Goal: Task Accomplishment & Management: Manage account settings

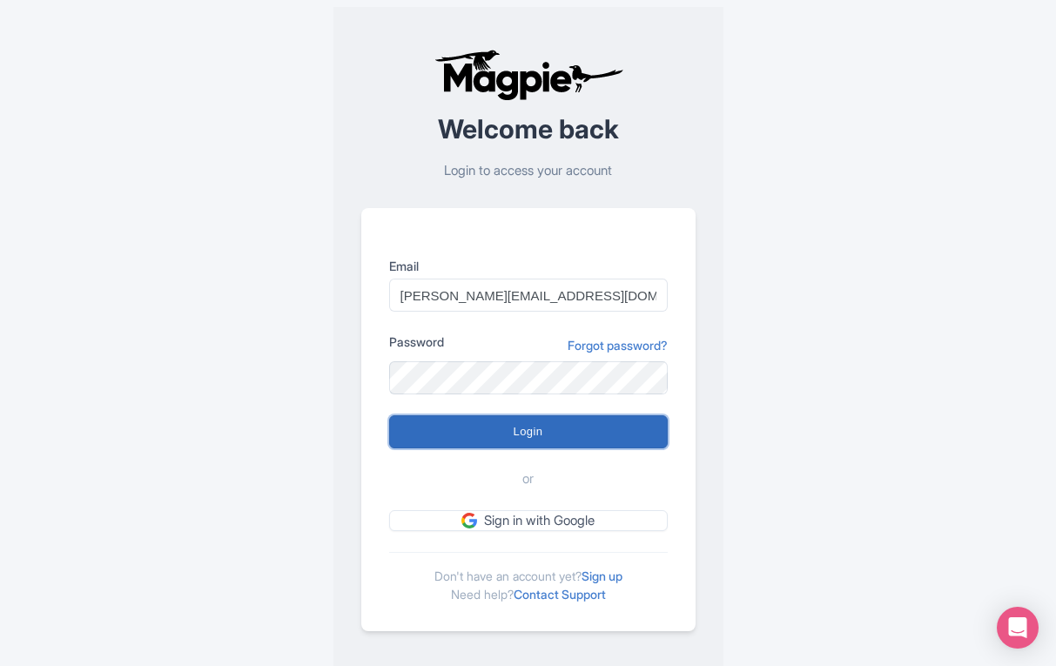
click at [450, 427] on input "Login" at bounding box center [528, 431] width 279 height 33
type input "Logging in..."
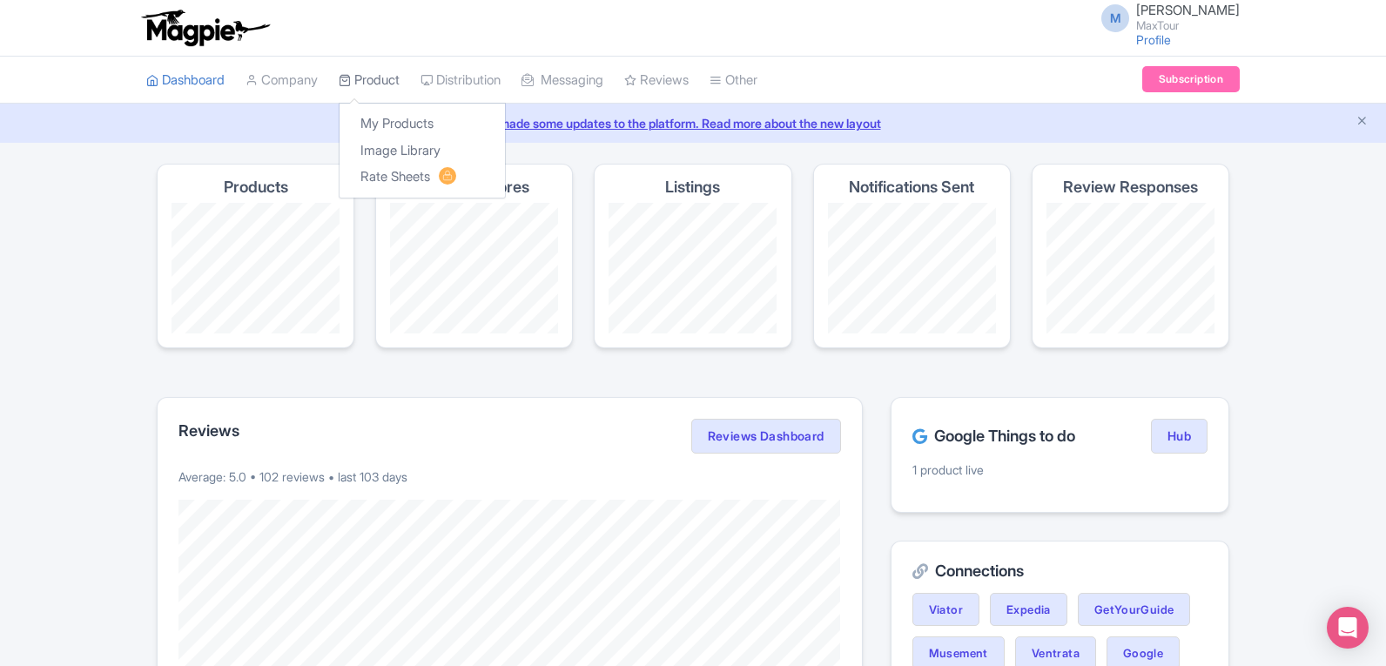
click at [380, 81] on link "Product" at bounding box center [369, 81] width 61 height 48
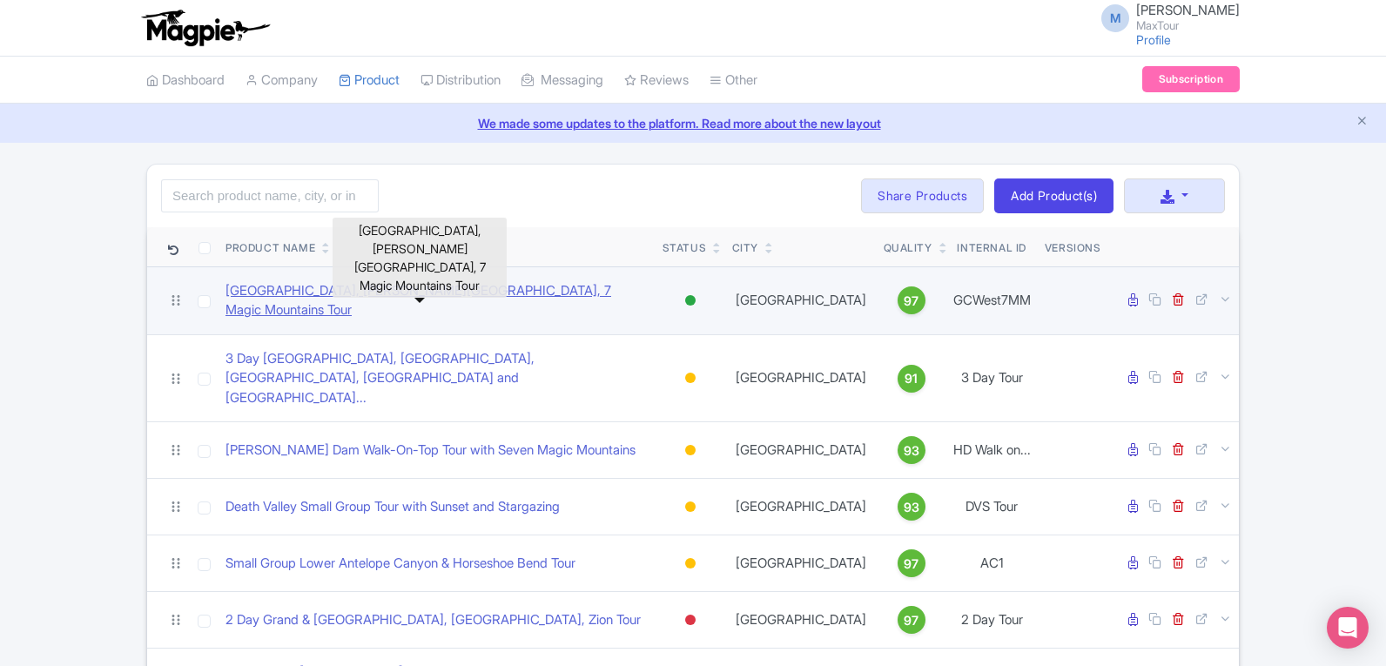
click at [478, 297] on link "Grand Canyon West Rim, Hoover Dam, 7 Magic Mountains Tour" at bounding box center [436, 300] width 423 height 39
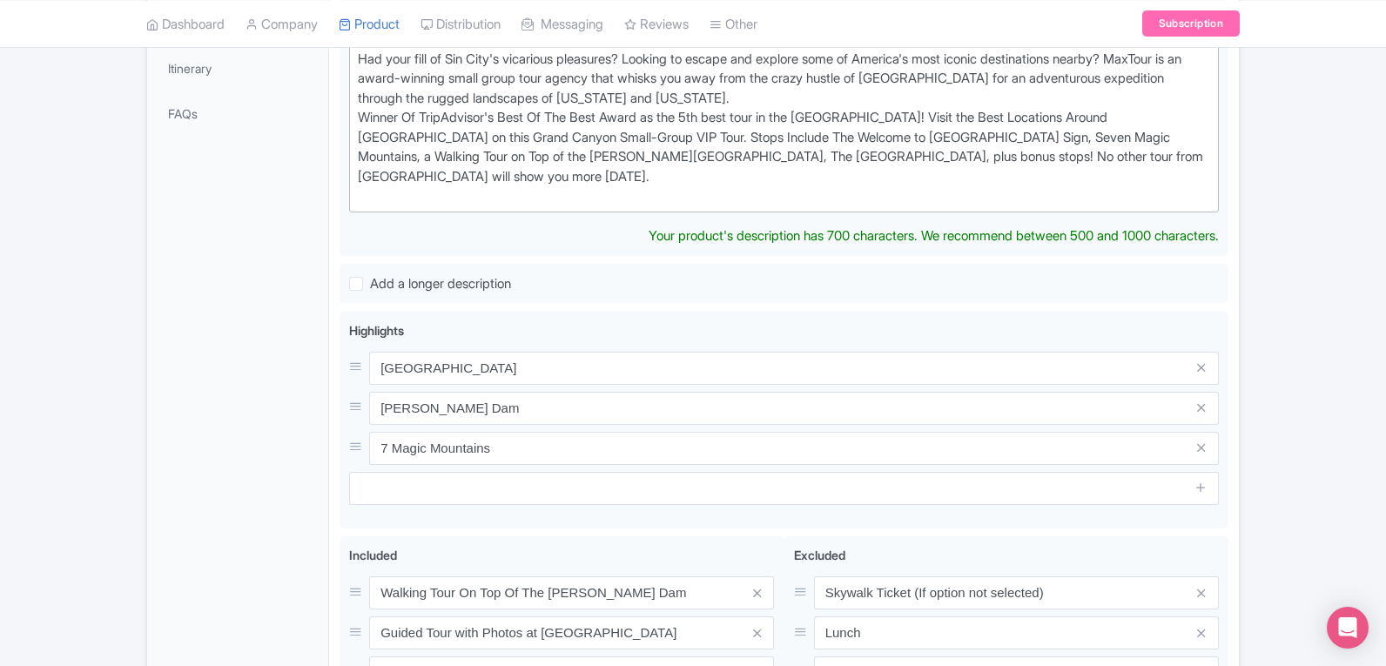
scroll to position [94, 0]
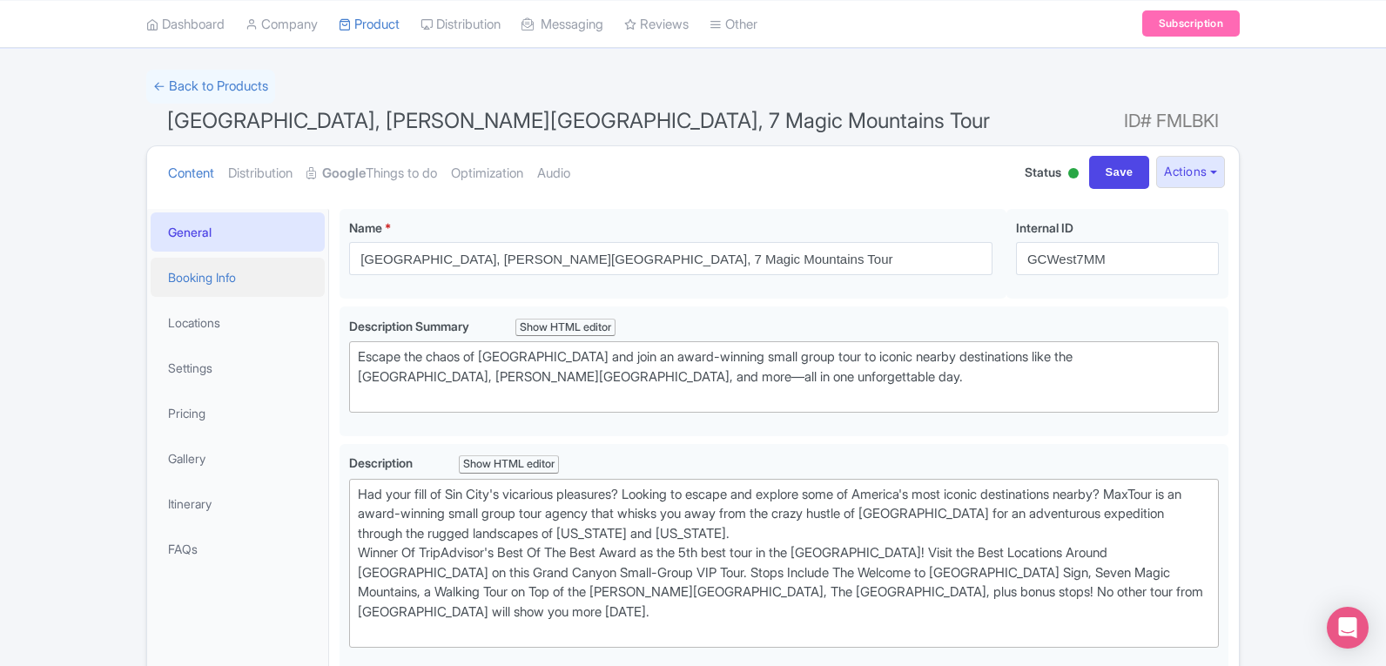
click at [192, 285] on link "Booking Info" at bounding box center [238, 277] width 174 height 39
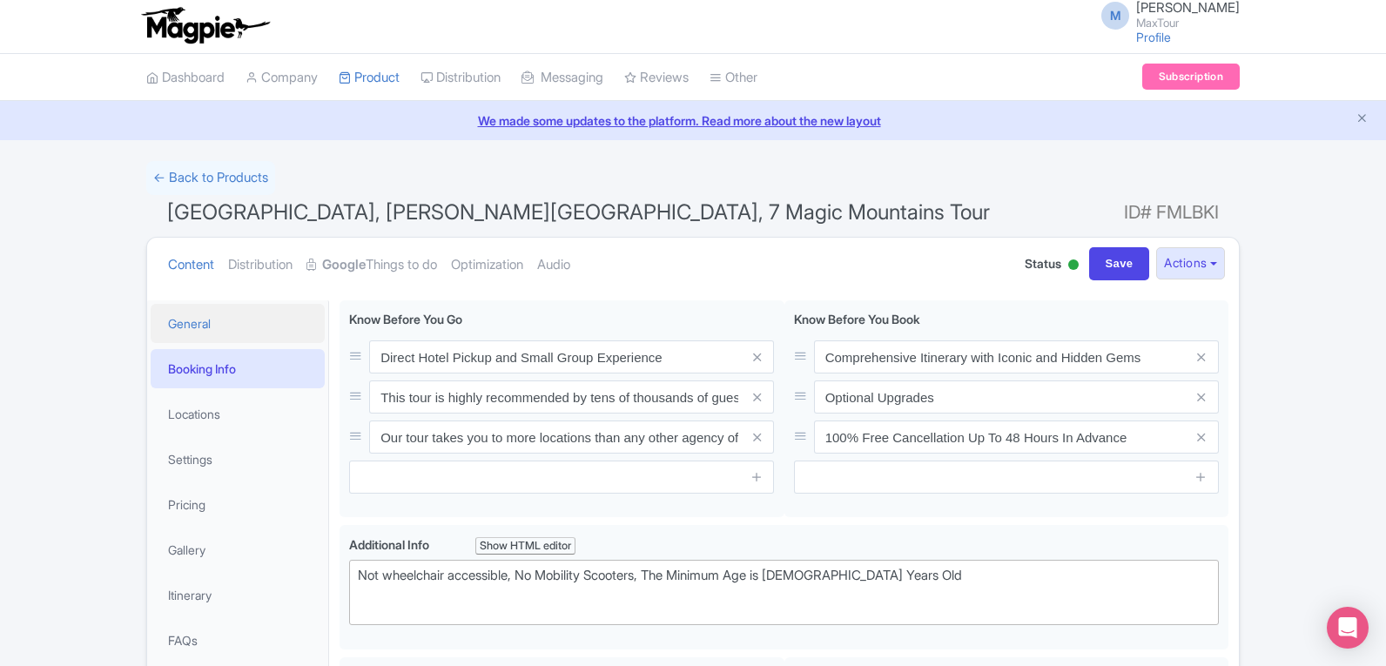
scroll to position [0, 0]
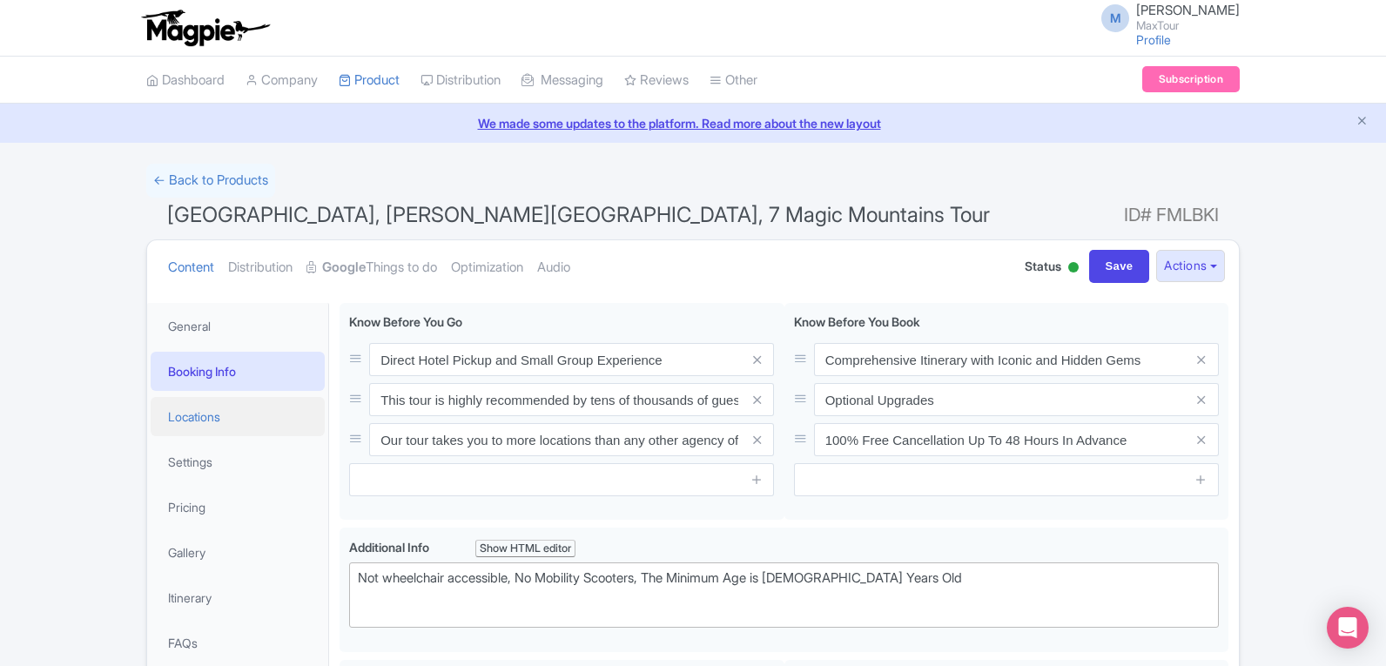
click at [205, 422] on link "Locations" at bounding box center [238, 416] width 174 height 39
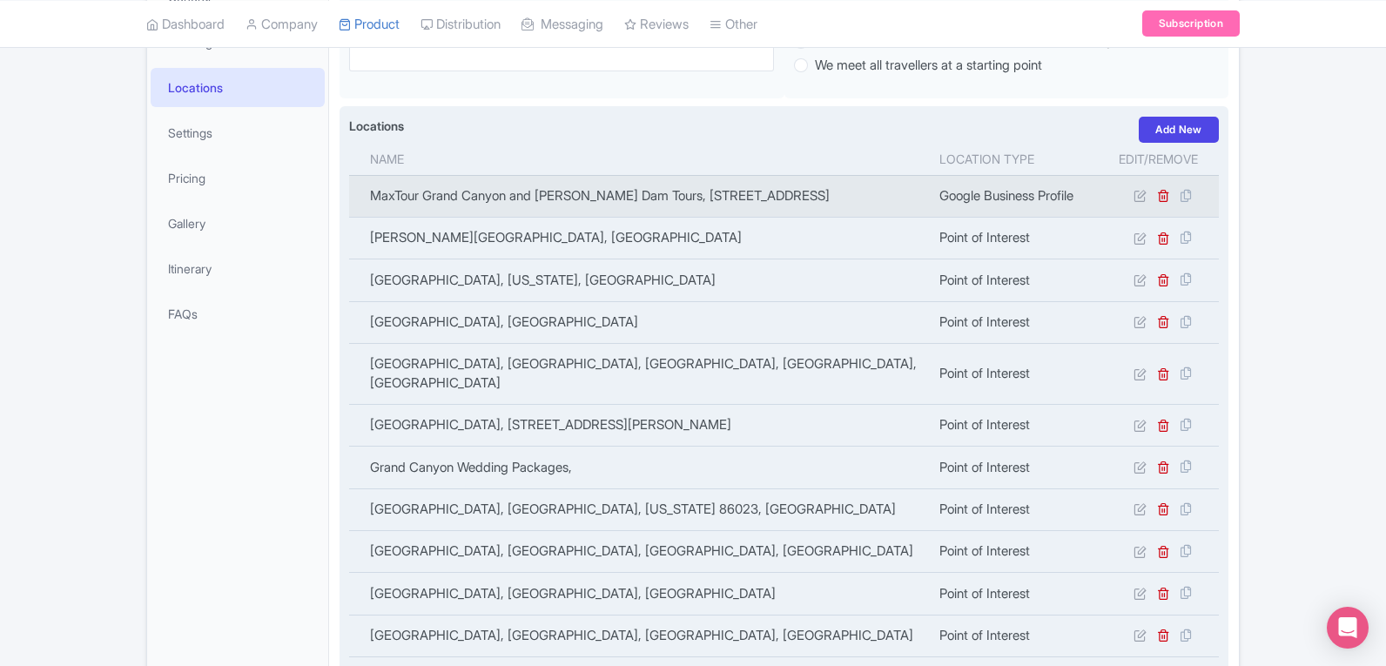
scroll to position [234, 0]
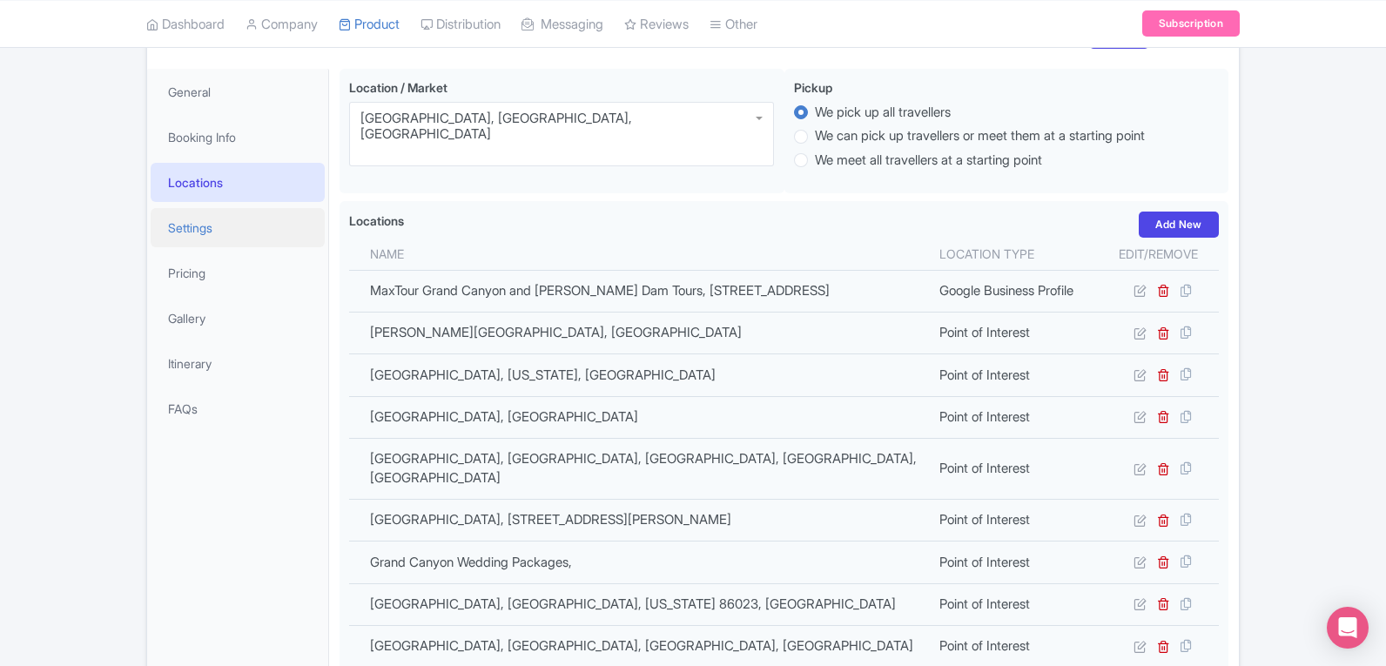
click at [268, 245] on link "Settings" at bounding box center [238, 227] width 174 height 39
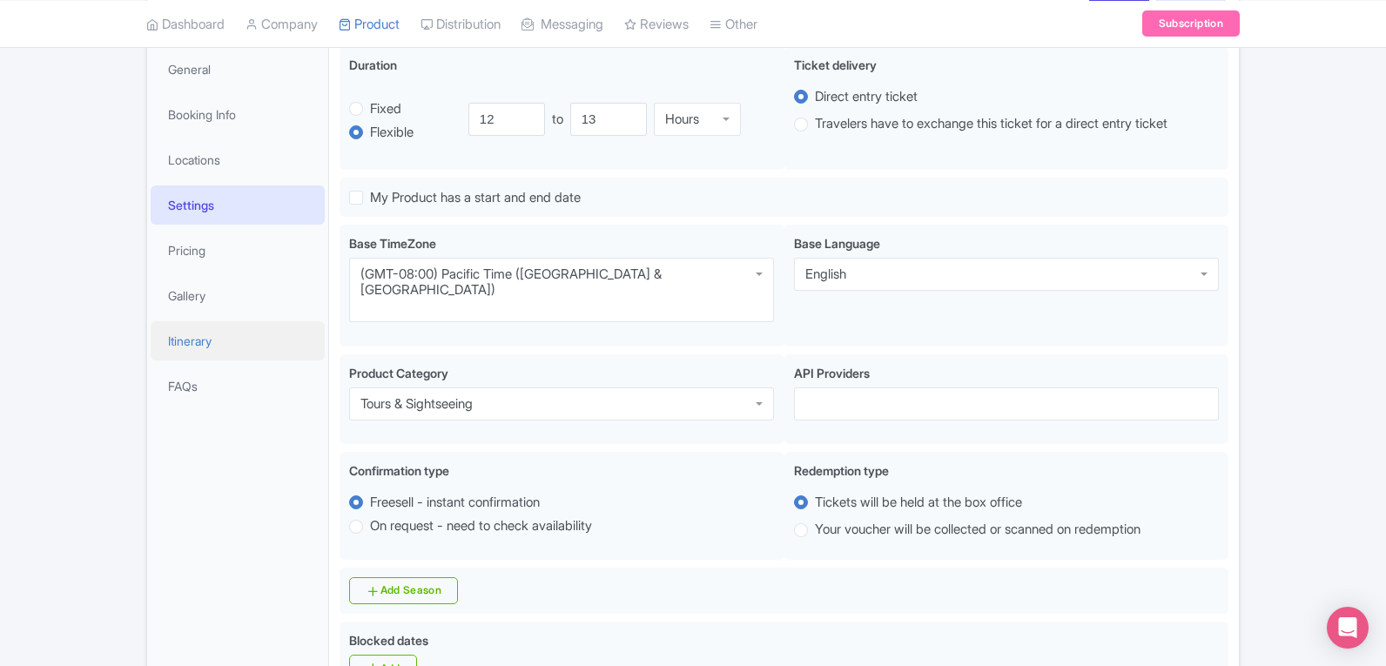
scroll to position [147, 0]
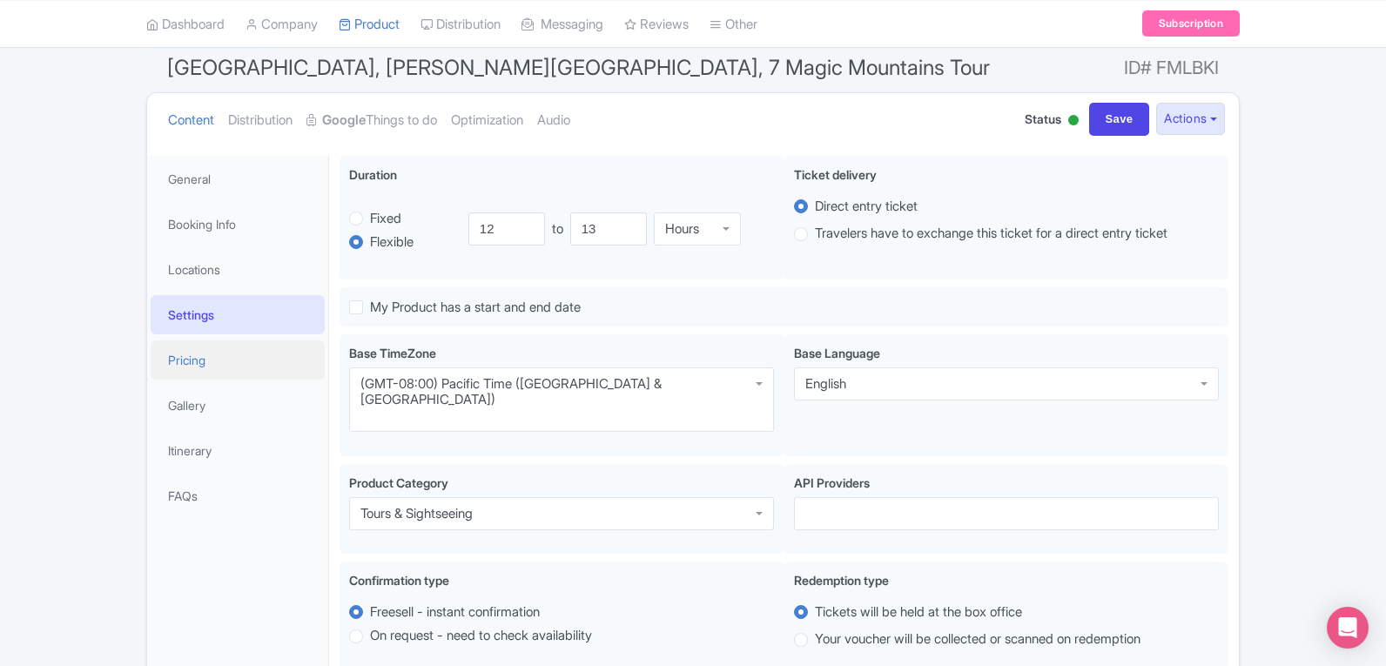
click at [209, 366] on link "Pricing" at bounding box center [238, 359] width 174 height 39
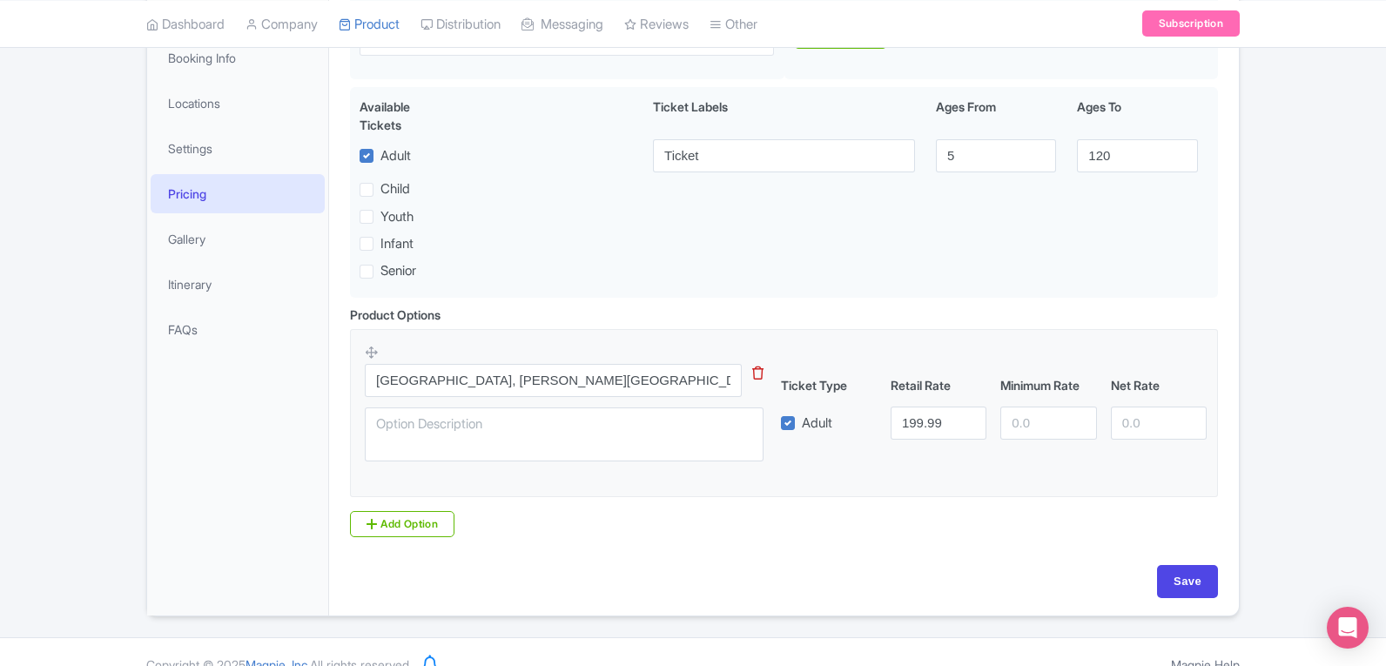
scroll to position [321, 0]
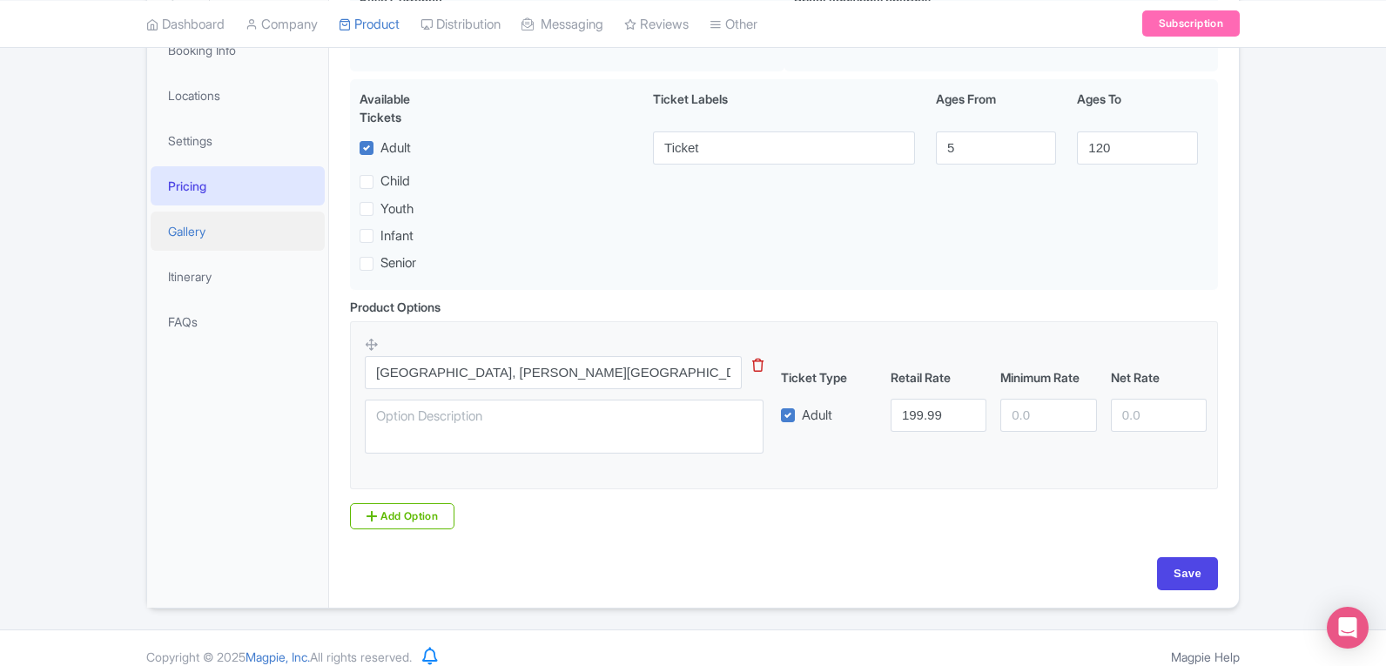
click at [187, 227] on link "Gallery" at bounding box center [238, 231] width 174 height 39
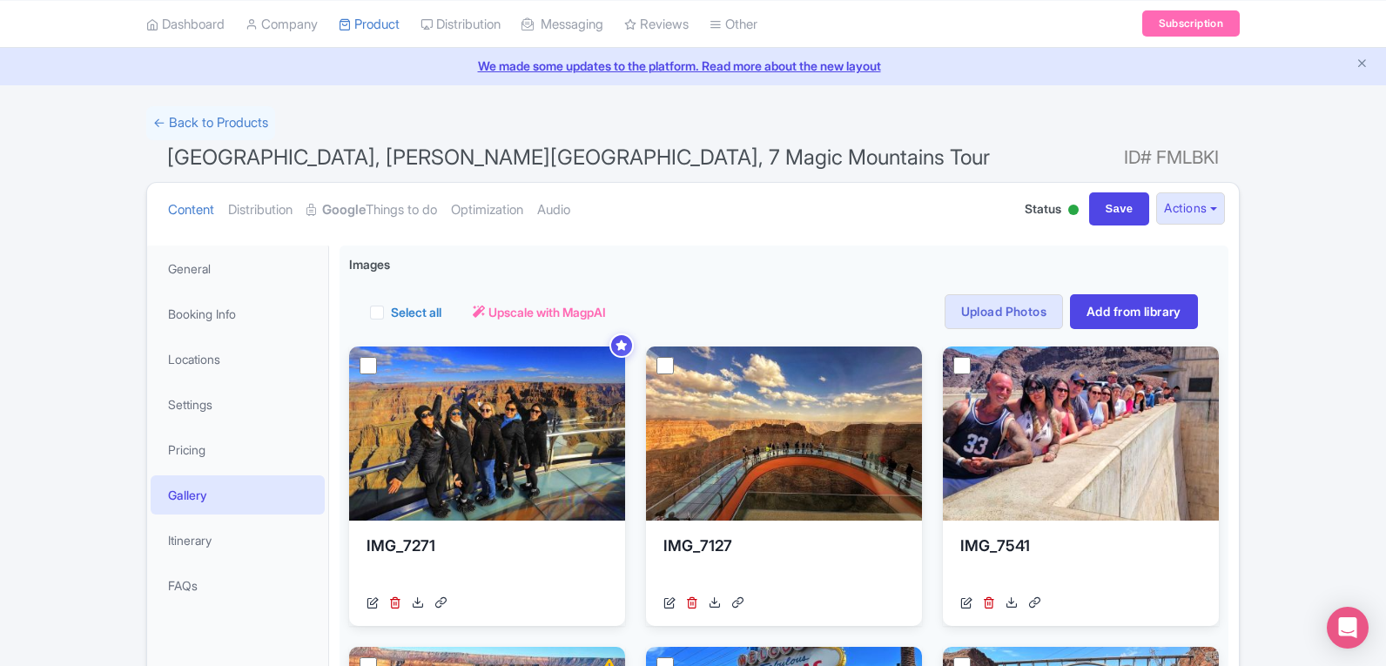
scroll to position [5, 0]
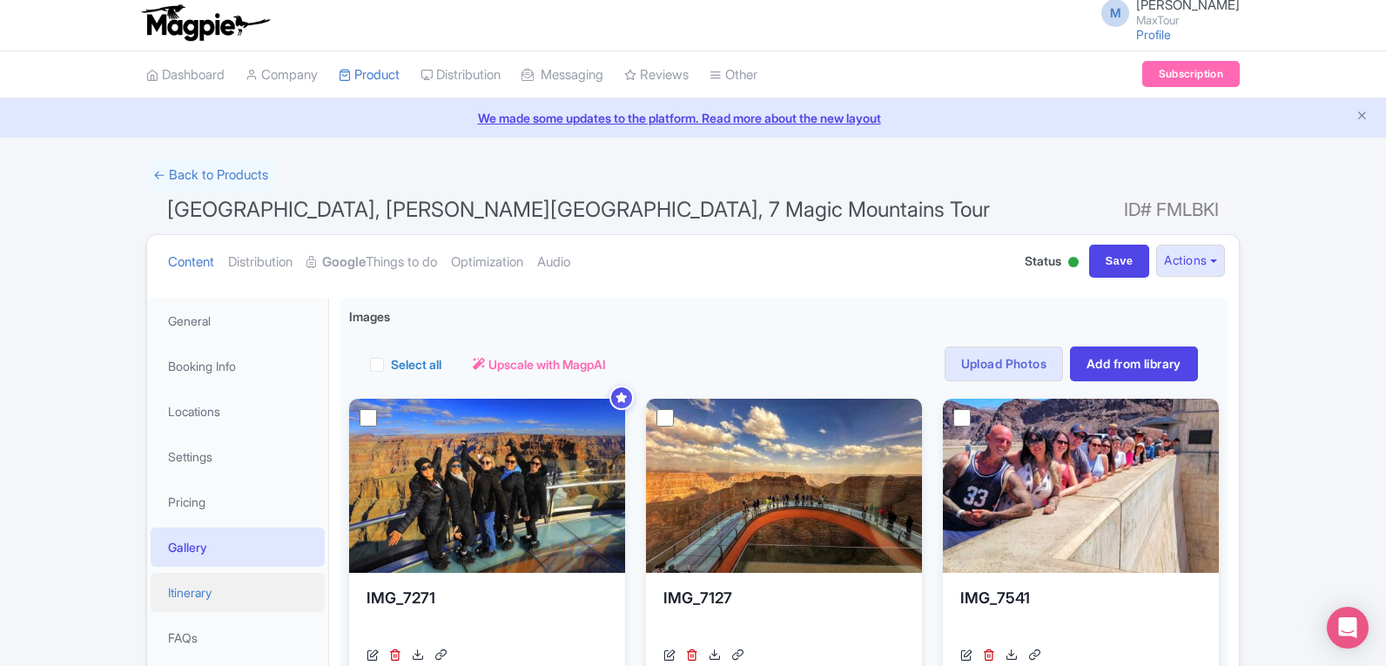
click at [224, 581] on link "Itinerary" at bounding box center [238, 592] width 174 height 39
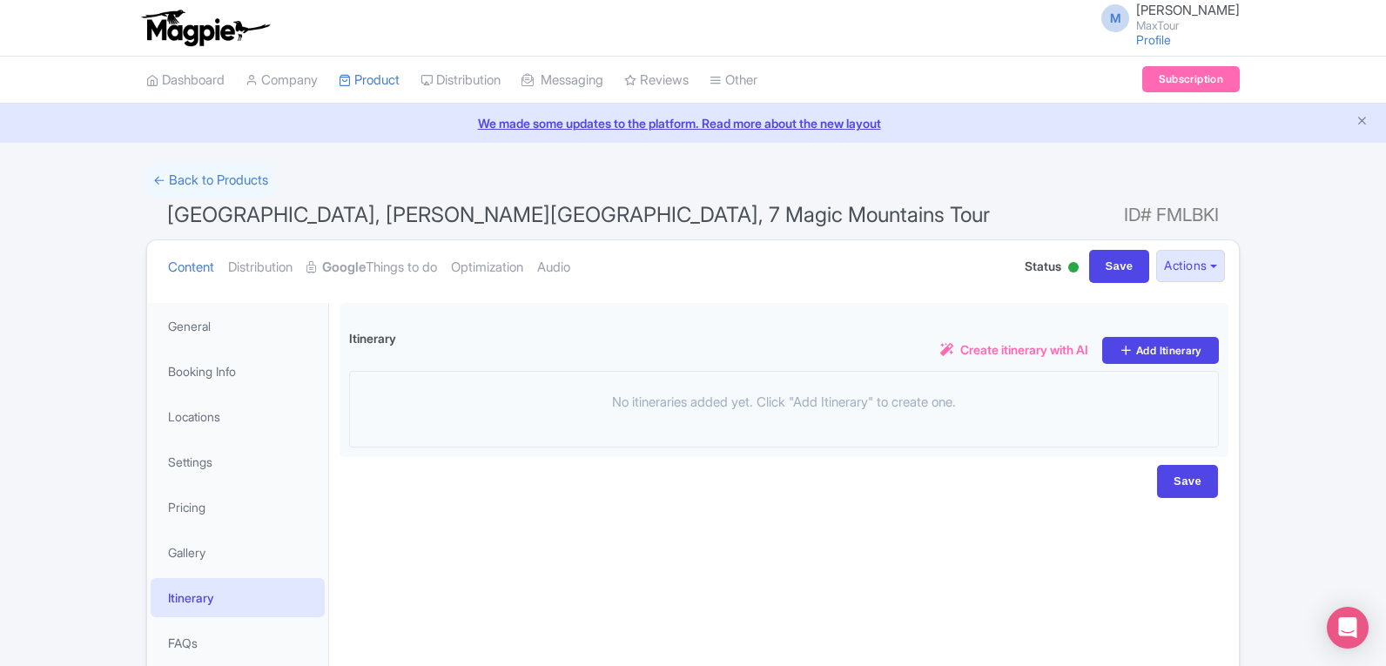
scroll to position [96, 0]
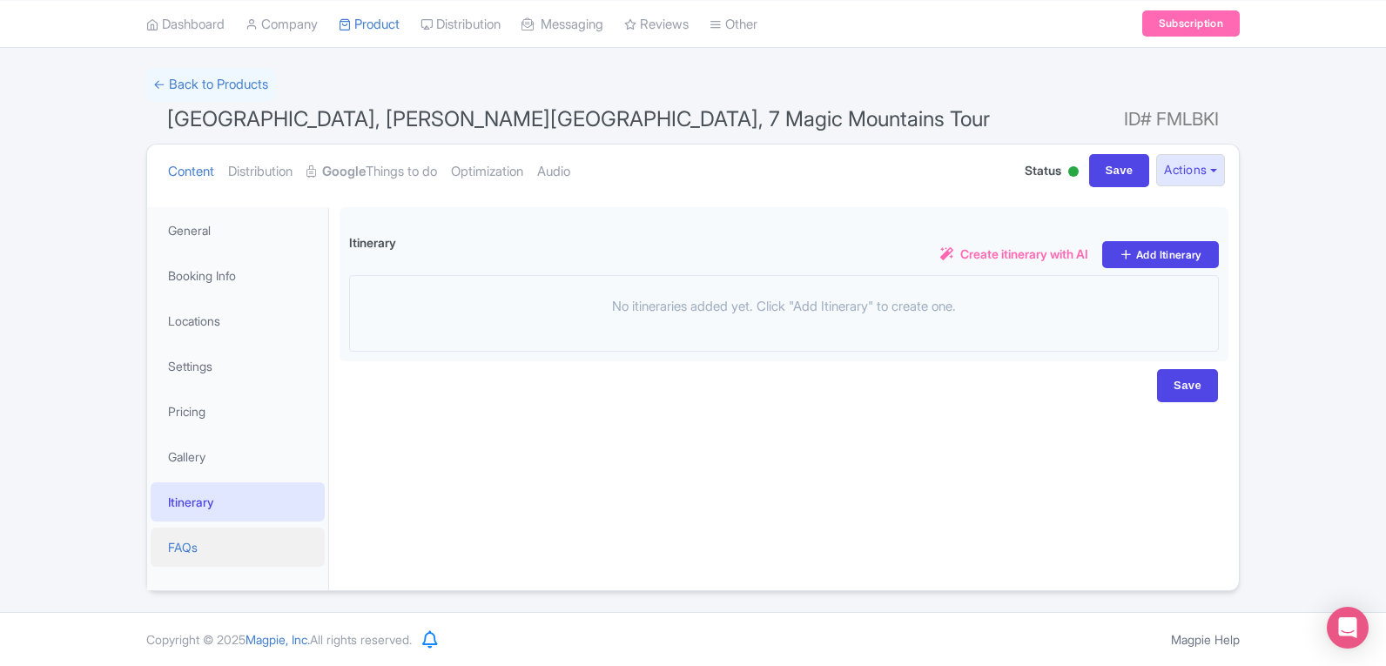
click at [185, 536] on link "FAQs" at bounding box center [238, 547] width 174 height 39
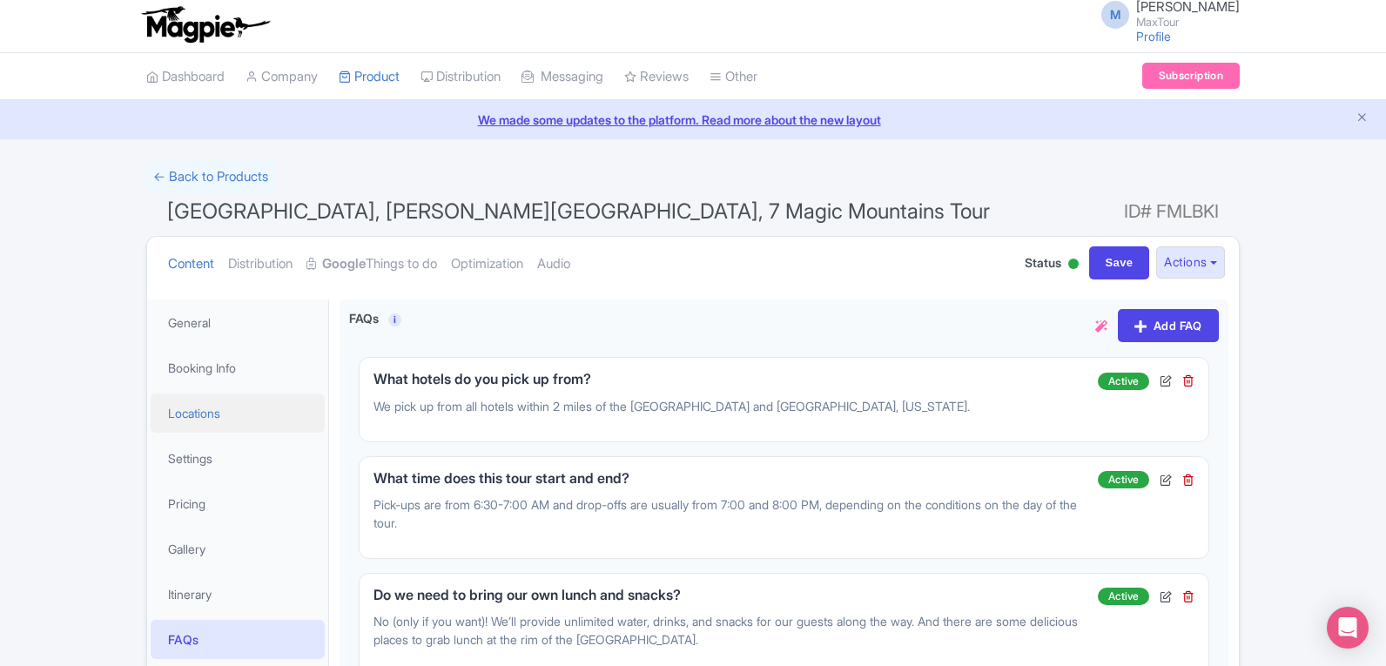
scroll to position [0, 0]
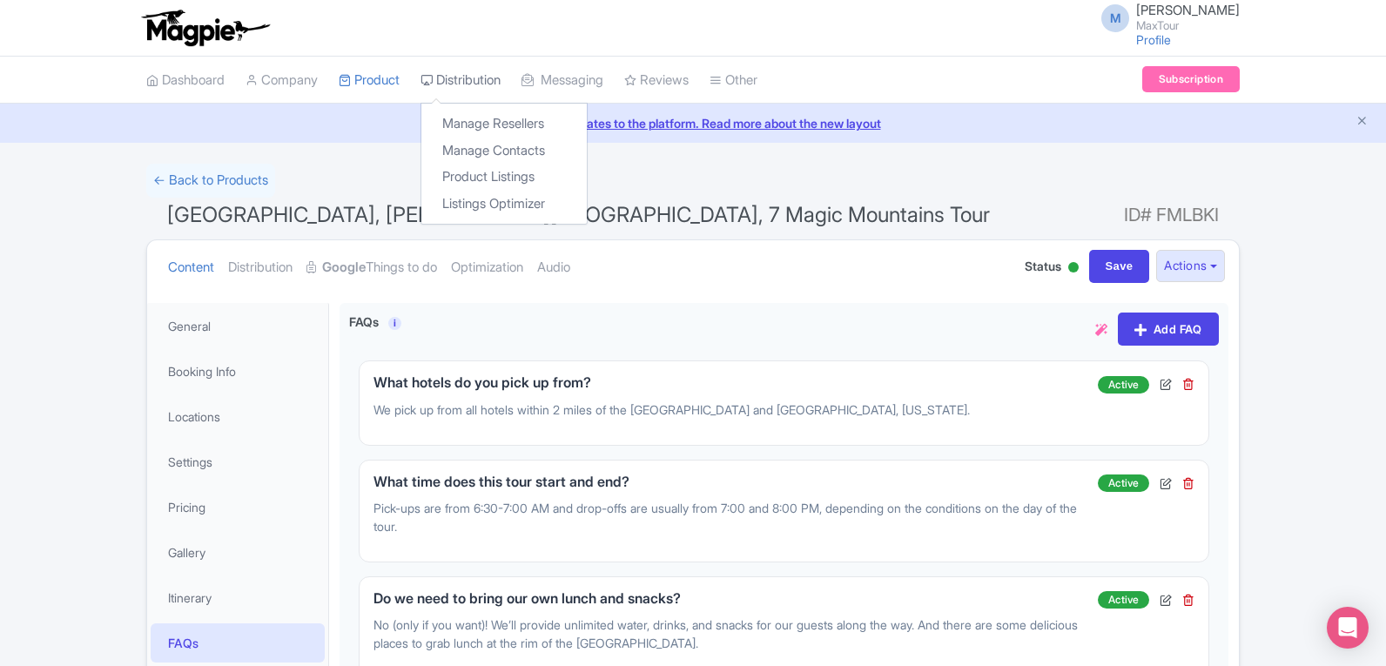
click at [483, 80] on link "Distribution" at bounding box center [461, 81] width 80 height 48
click at [485, 115] on link "Manage Resellers" at bounding box center [503, 124] width 165 height 27
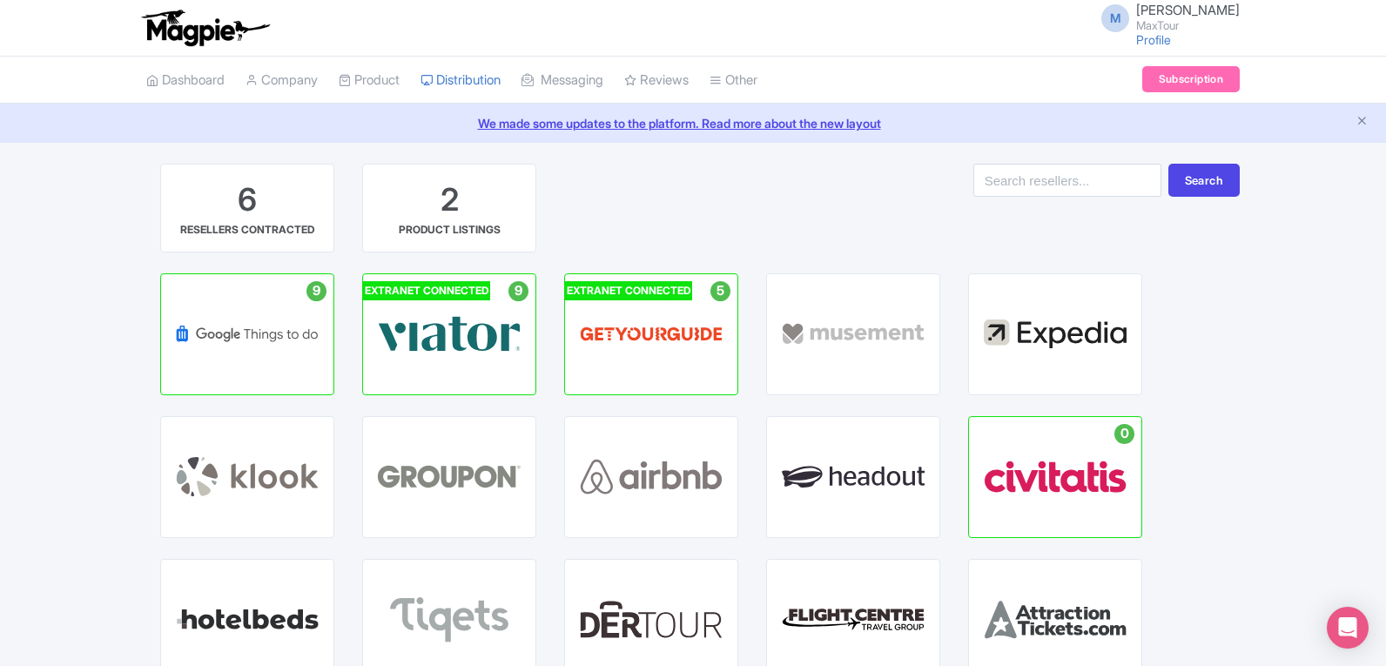
scroll to position [87, 0]
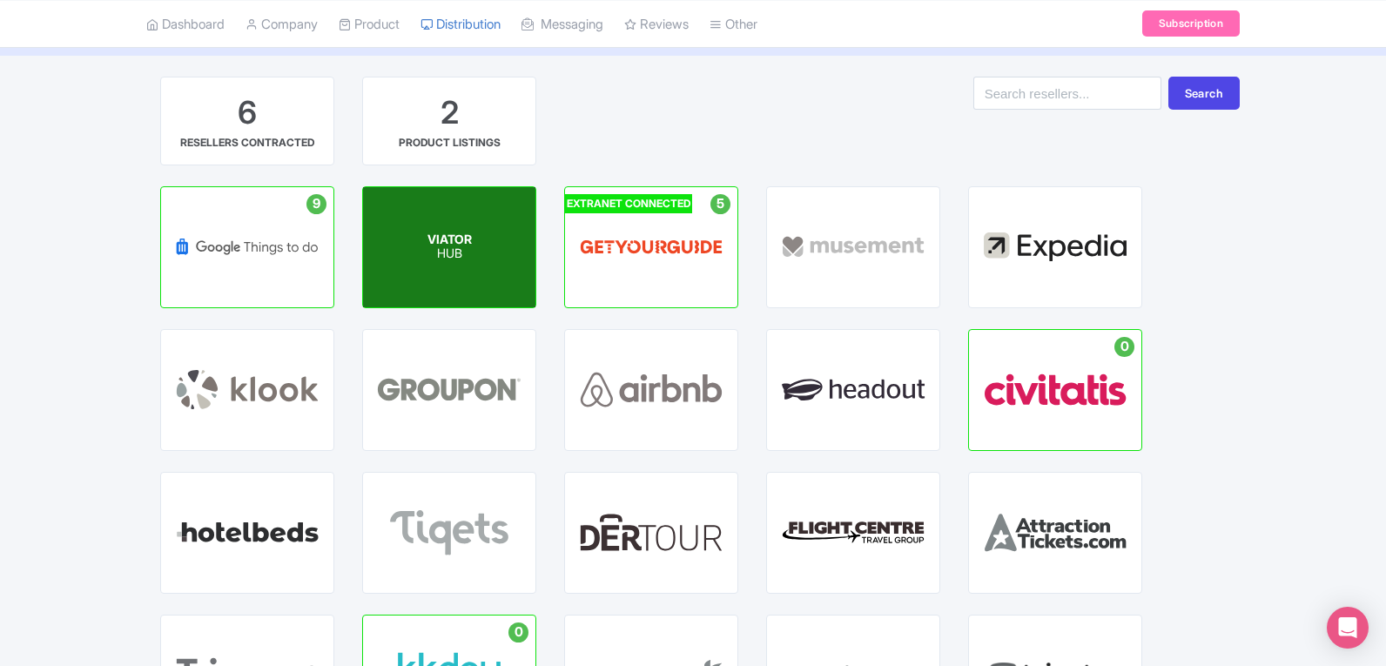
click at [483, 273] on div "VIATOR HUB" at bounding box center [449, 247] width 172 height 120
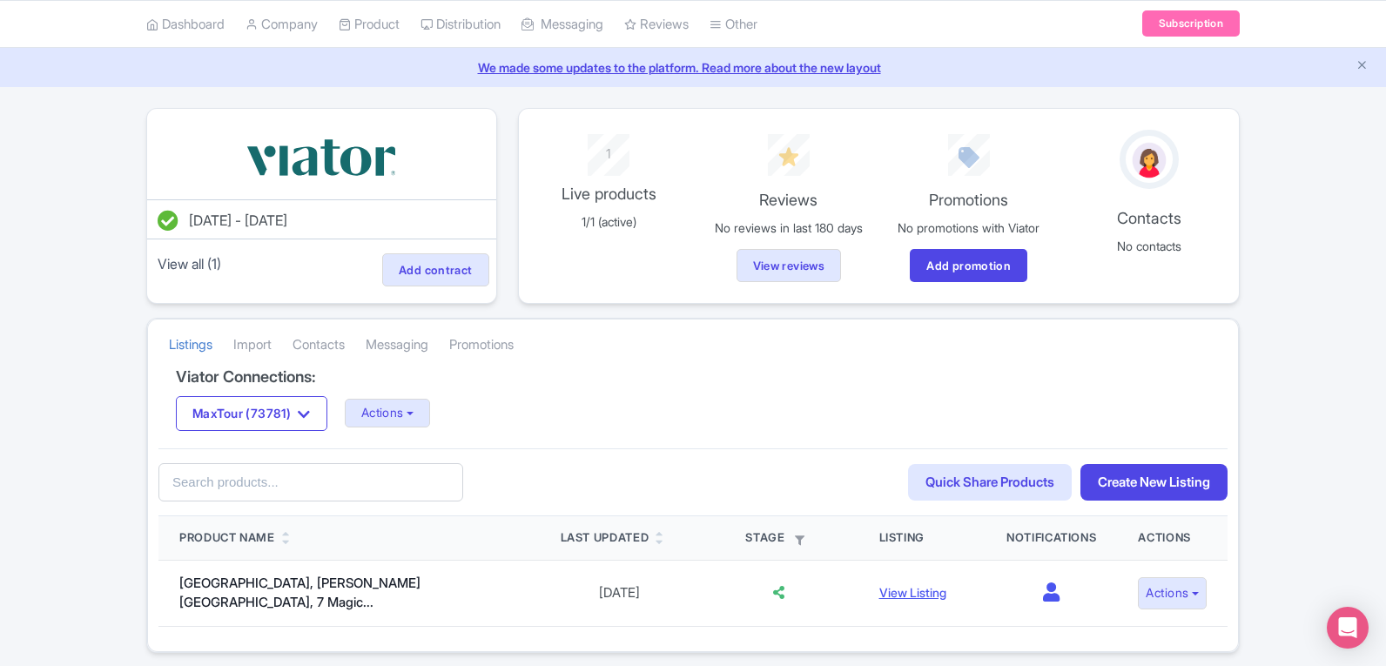
scroll to position [110, 0]
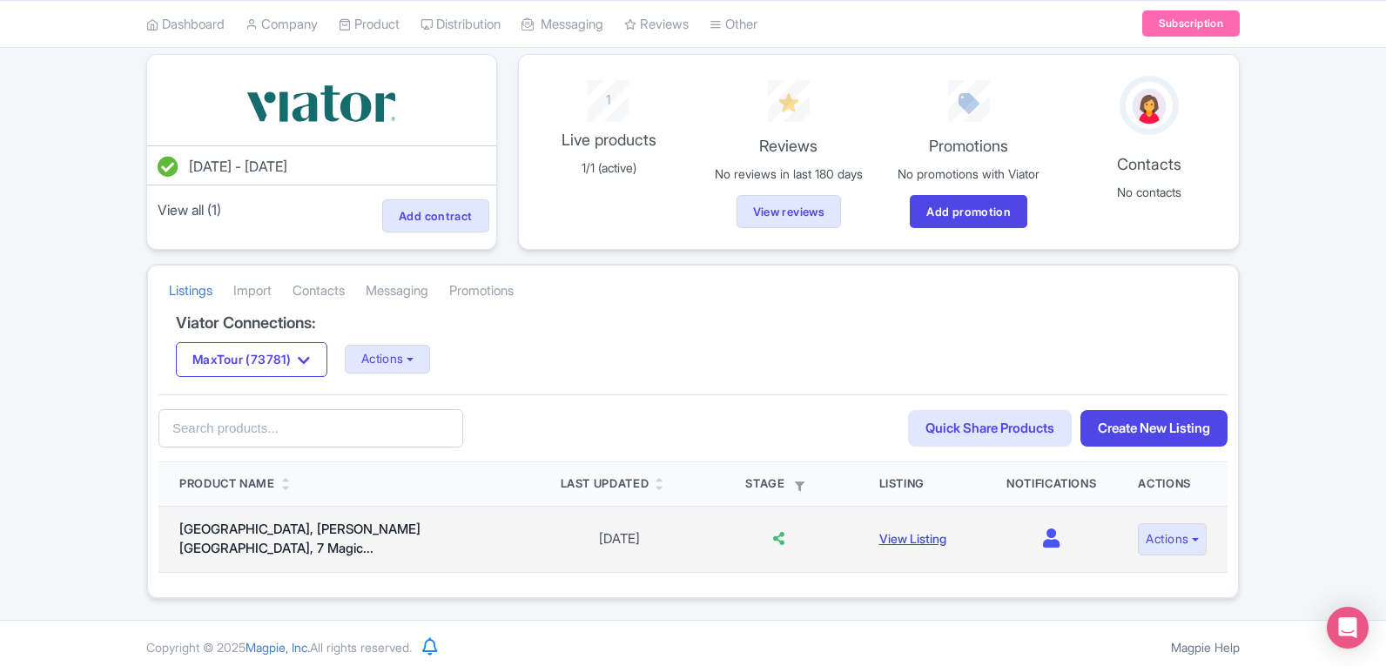
click at [898, 535] on link "View Listing" at bounding box center [912, 538] width 67 height 15
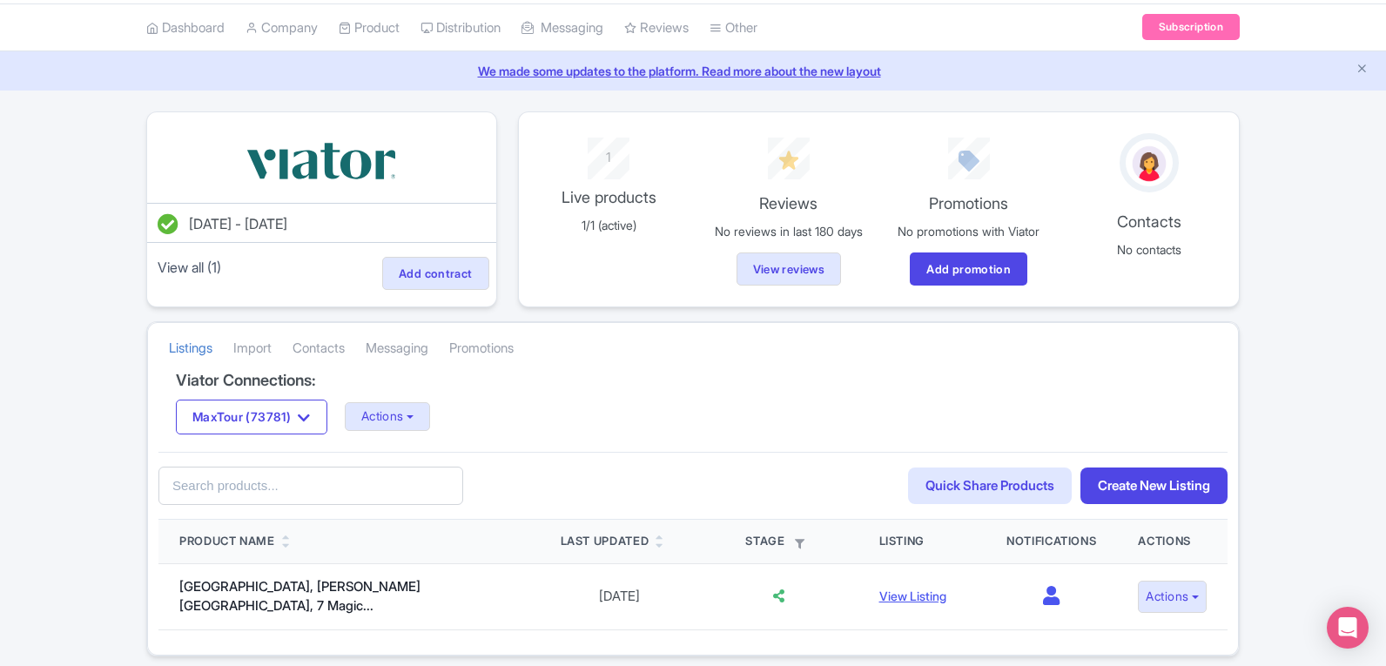
scroll to position [0, 0]
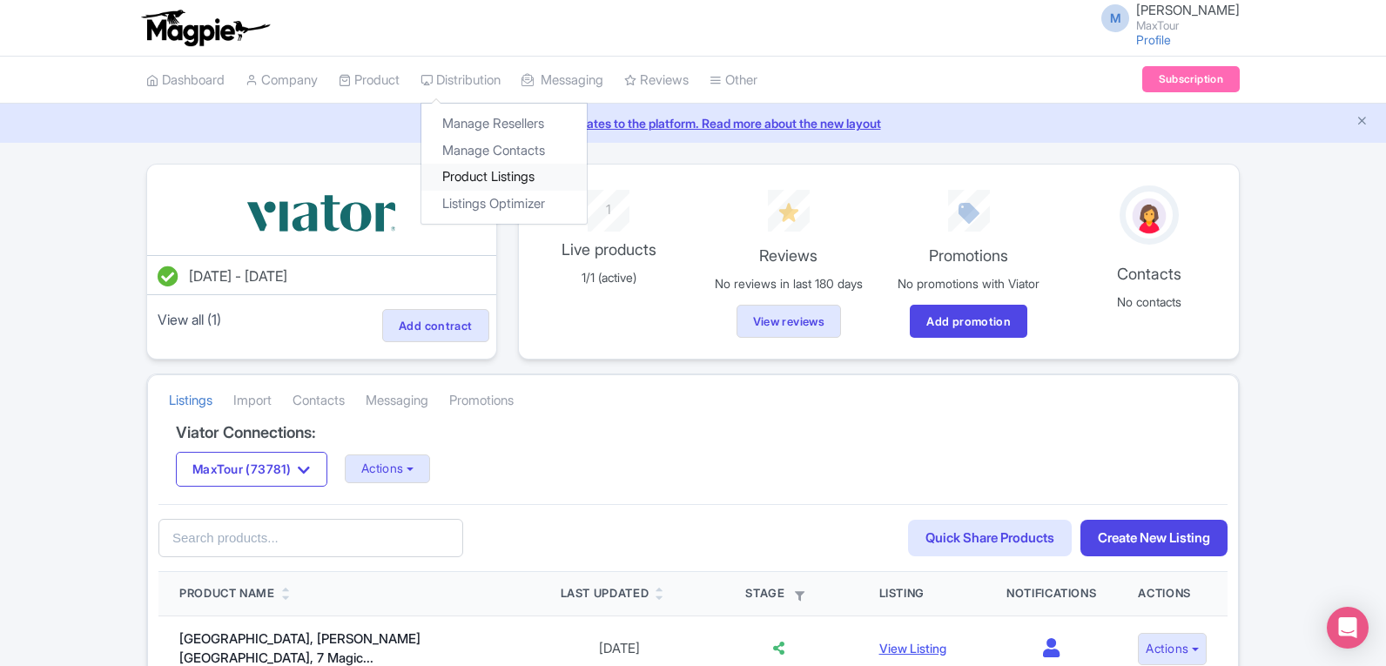
click at [533, 174] on link "Product Listings" at bounding box center [503, 177] width 165 height 27
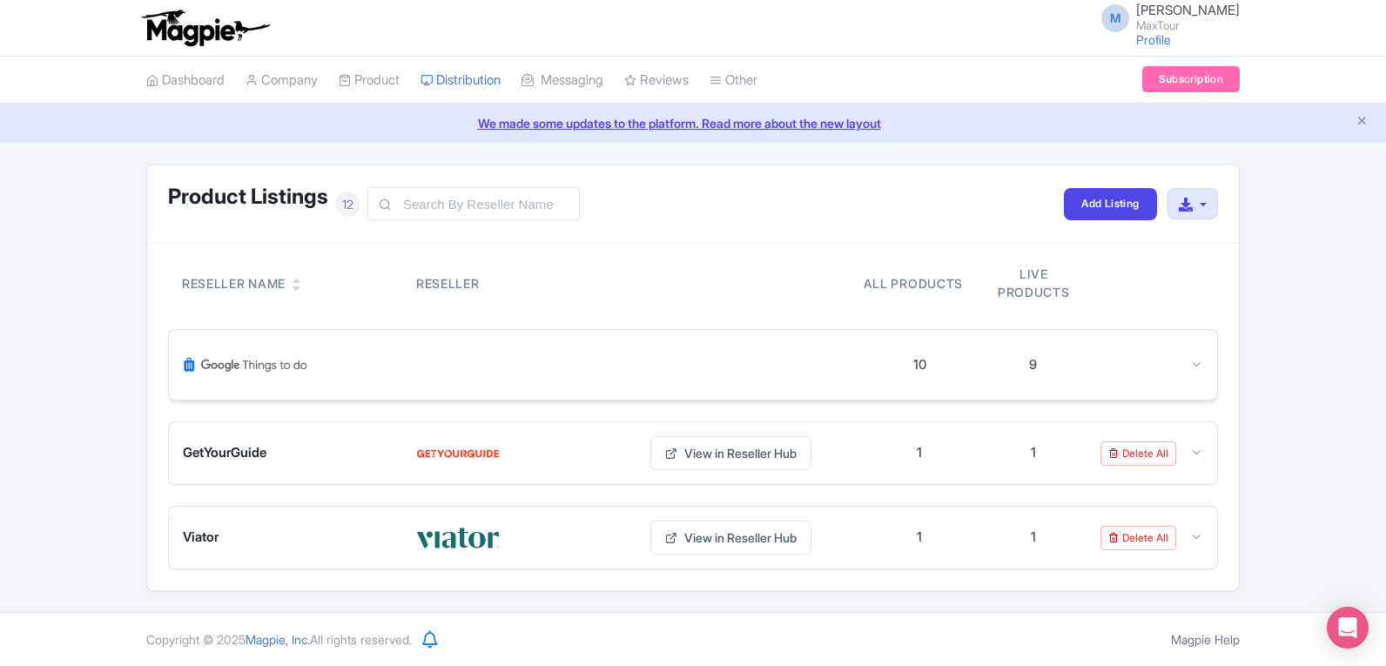
click at [269, 350] on img at bounding box center [245, 365] width 125 height 42
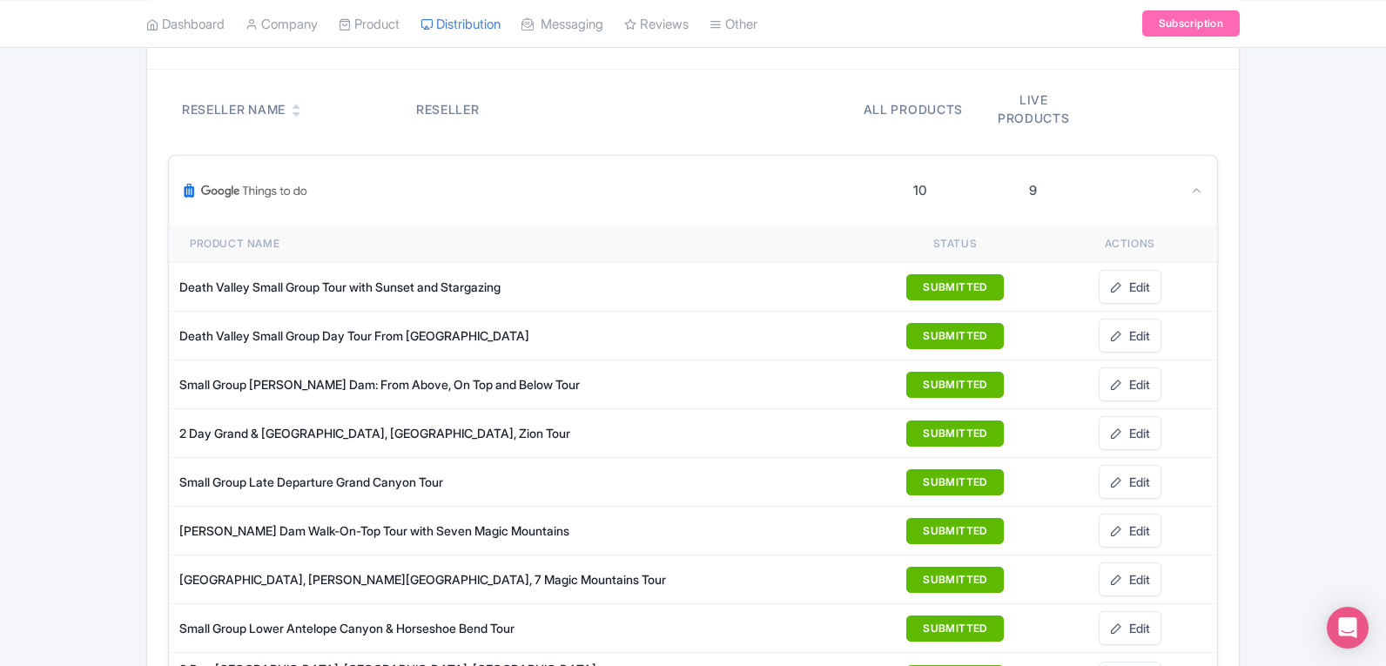
scroll to position [435, 0]
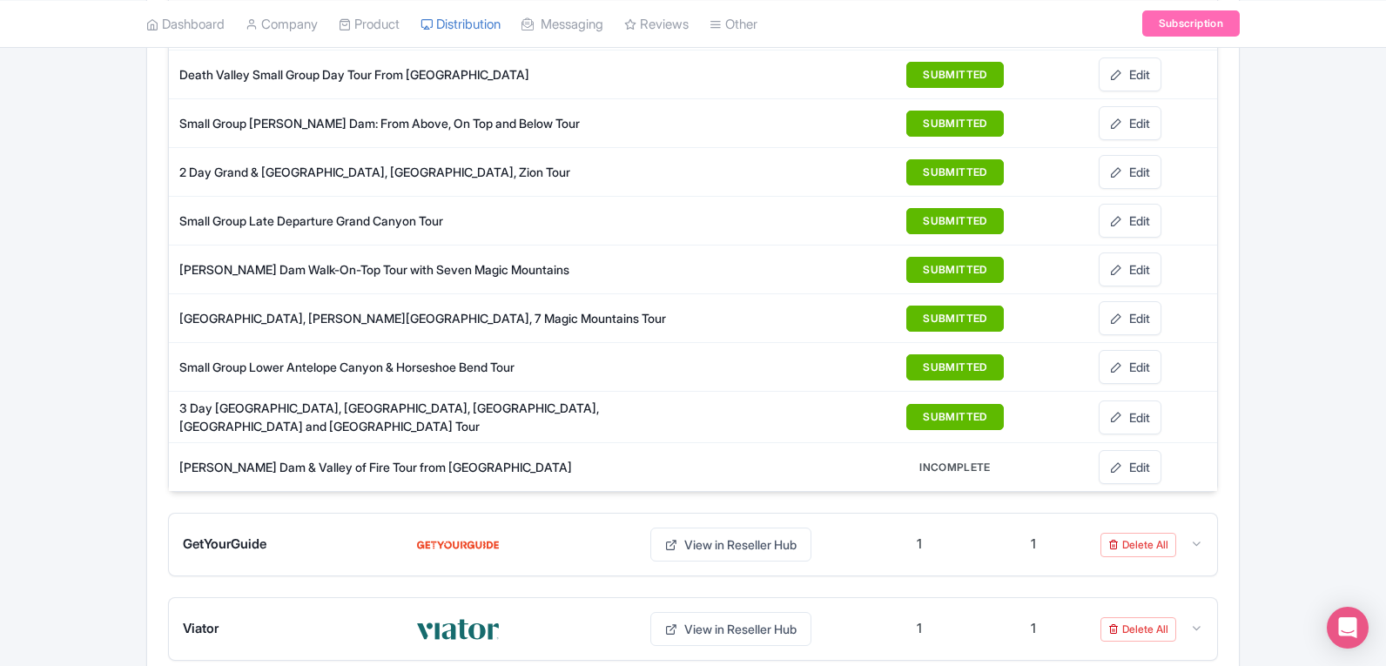
click at [272, 324] on div "Grand Canyon West Rim, Hoover Dam, 7 Magic Mountains Tour" at bounding box center [435, 318] width 513 height 18
click at [949, 318] on button "SUBMITTED" at bounding box center [954, 319] width 97 height 26
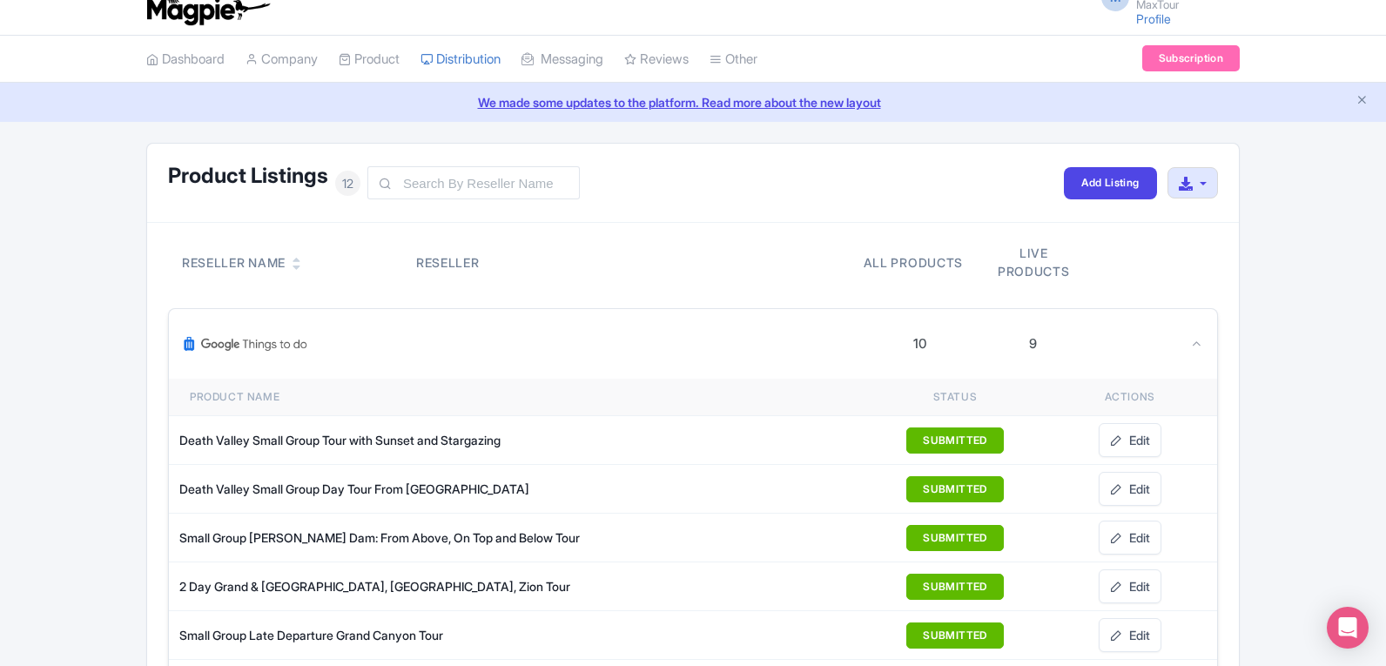
scroll to position [0, 0]
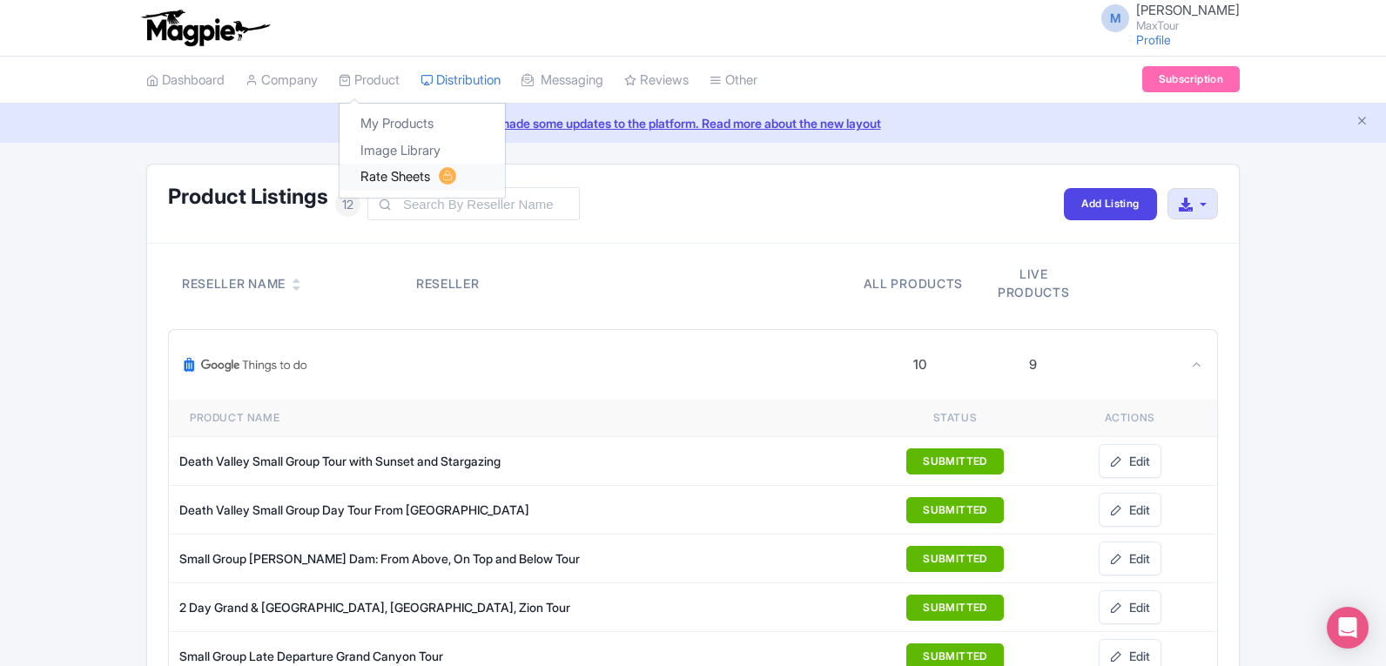
click at [401, 175] on link "Rate Sheets" at bounding box center [422, 177] width 165 height 27
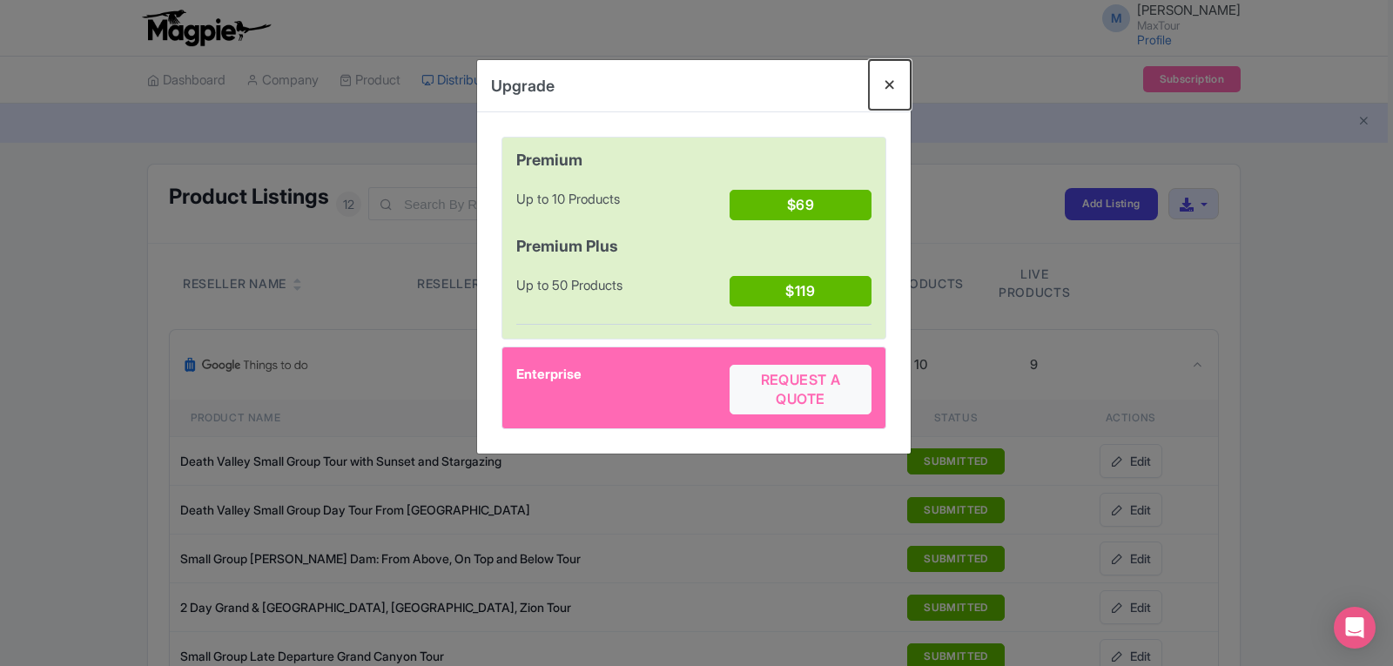
click at [885, 84] on button "Close" at bounding box center [890, 85] width 42 height 50
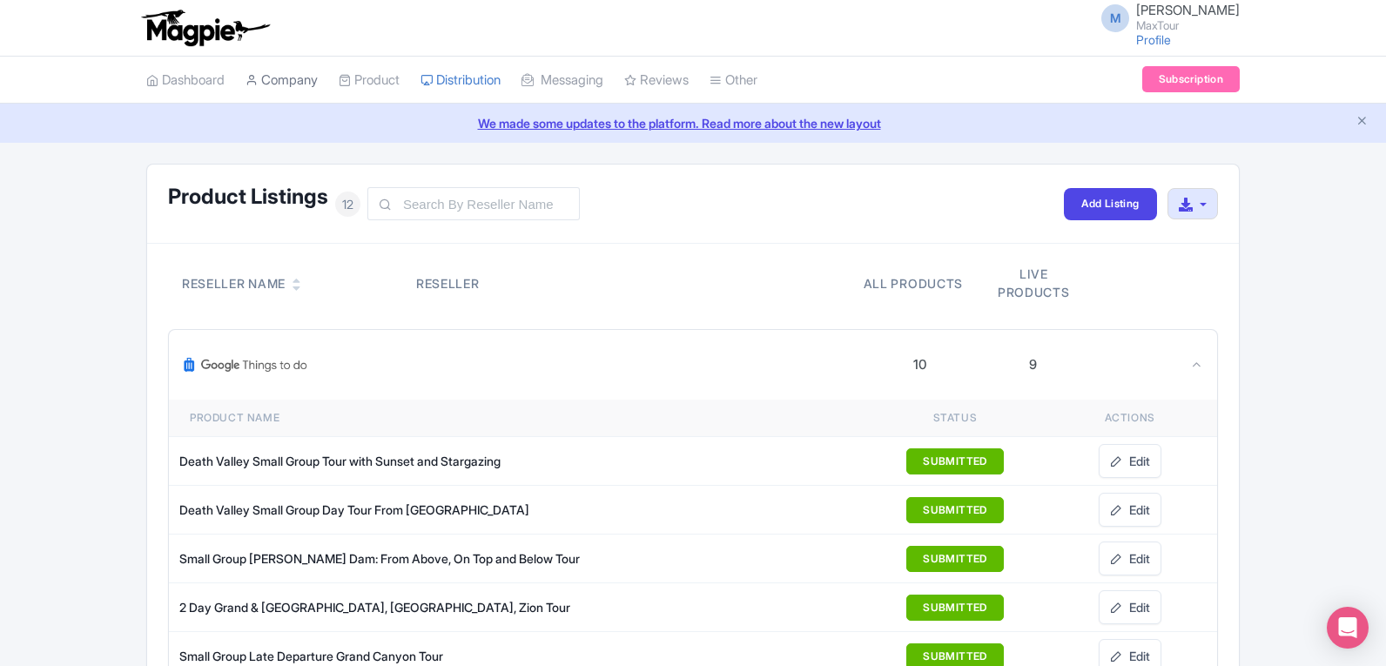
click at [296, 78] on link "Company" at bounding box center [282, 81] width 72 height 48
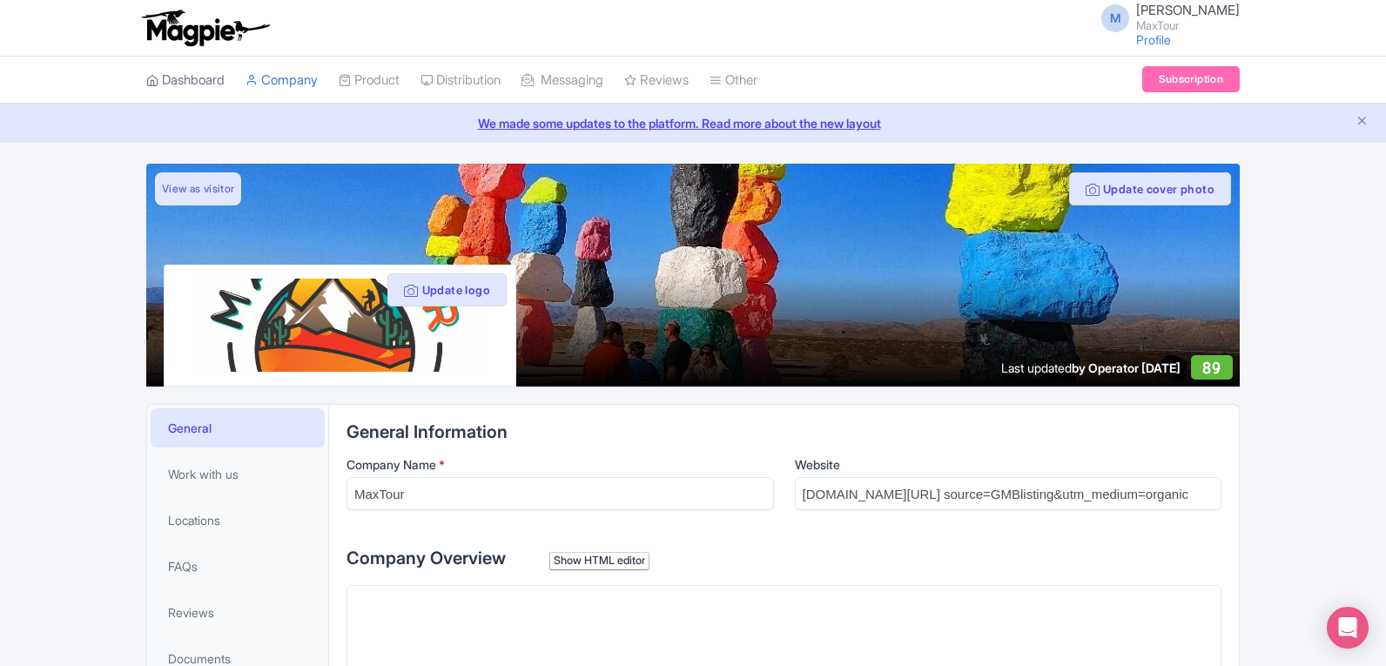
click at [194, 85] on link "Dashboard" at bounding box center [185, 81] width 78 height 48
